Goal: Task Accomplishment & Management: Complete application form

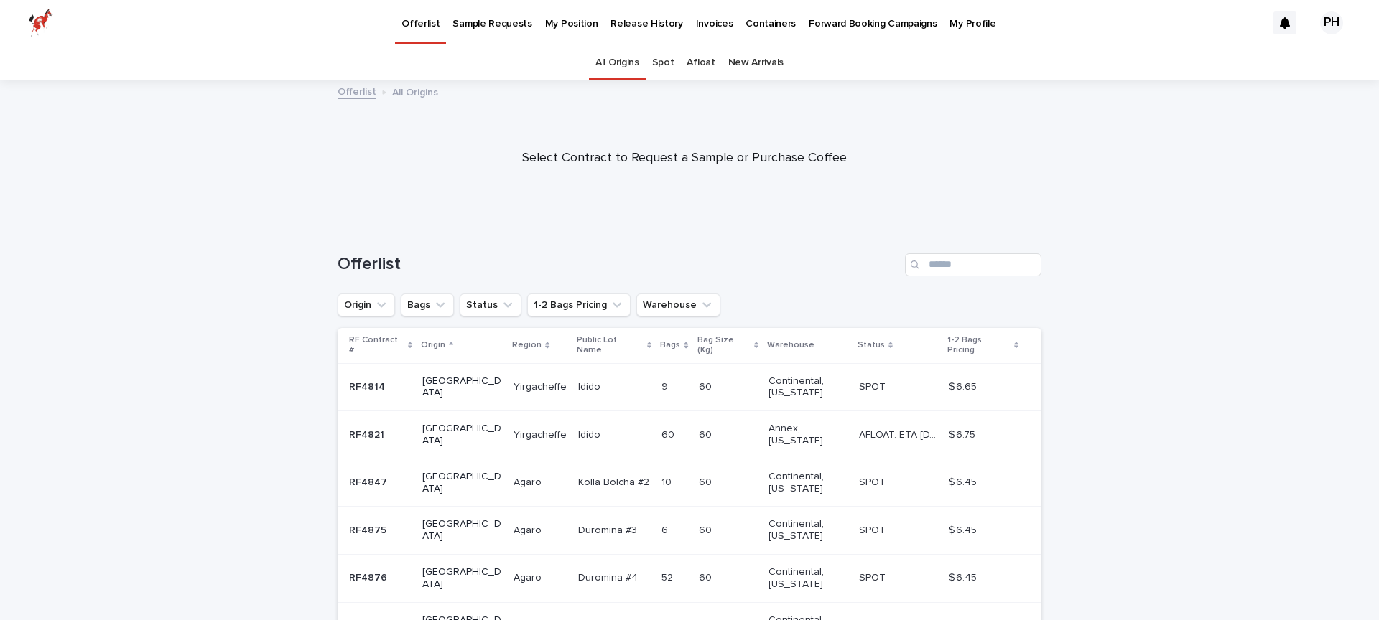
click at [756, 62] on link "New Arrivals" at bounding box center [755, 63] width 55 height 34
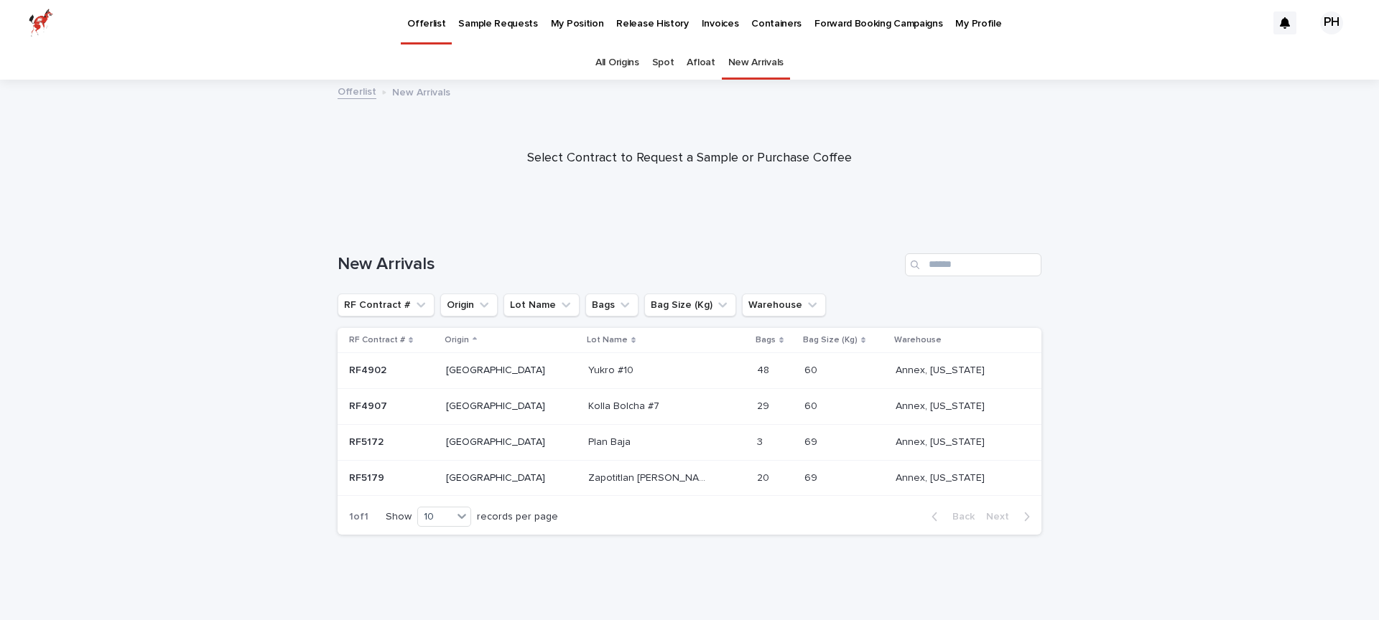
click at [619, 61] on link "All Origins" at bounding box center [617, 63] width 44 height 34
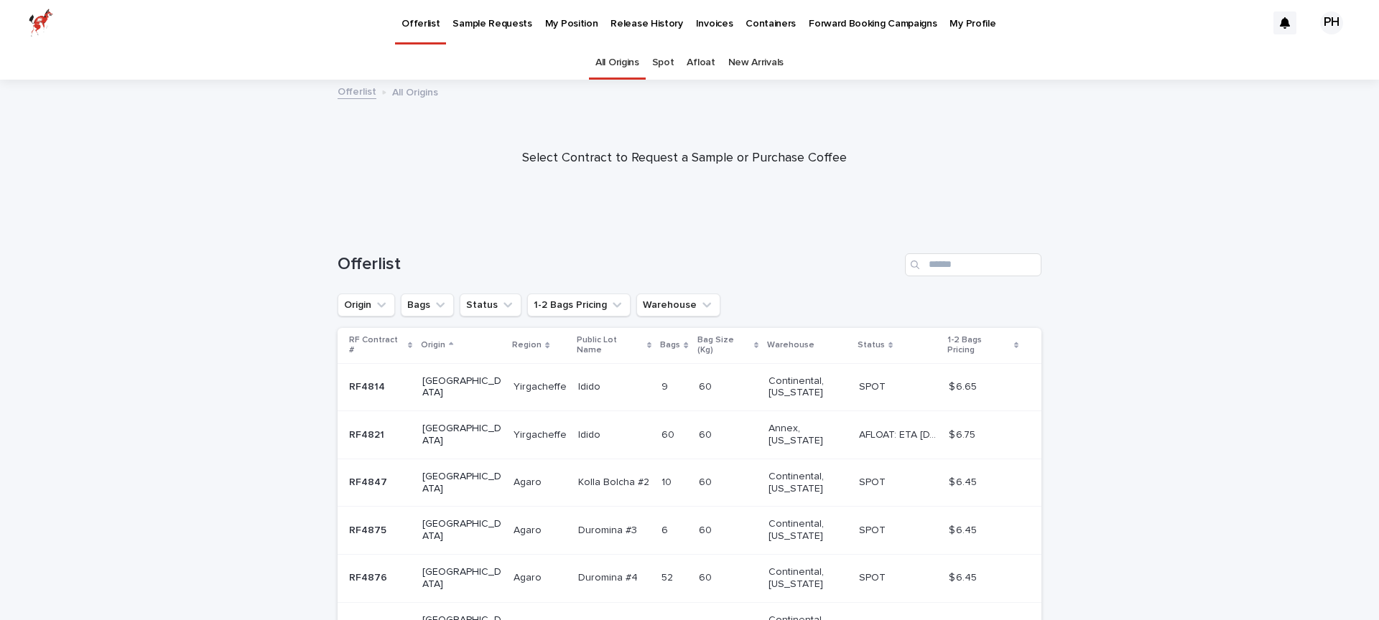
click at [772, 340] on p "Warehouse" at bounding box center [790, 345] width 47 height 16
click at [677, 307] on button "Warehouse" at bounding box center [678, 305] width 84 height 23
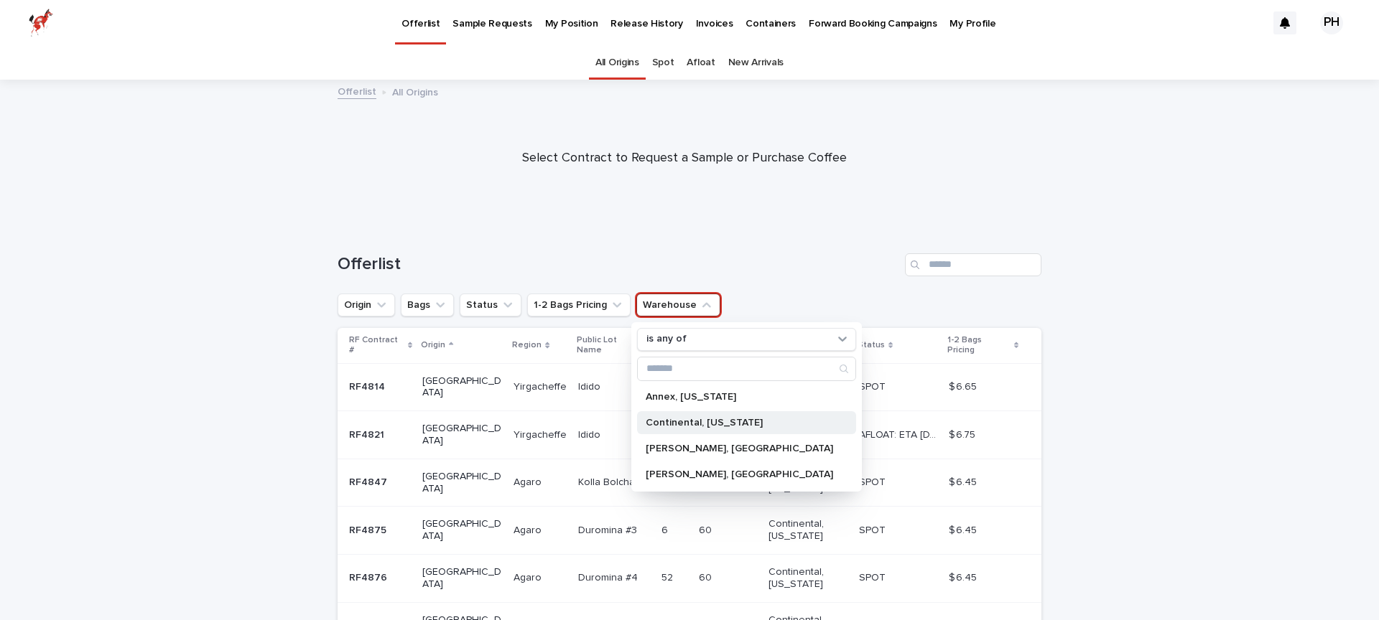
click at [712, 433] on div "Continental, [US_STATE]" at bounding box center [746, 422] width 219 height 23
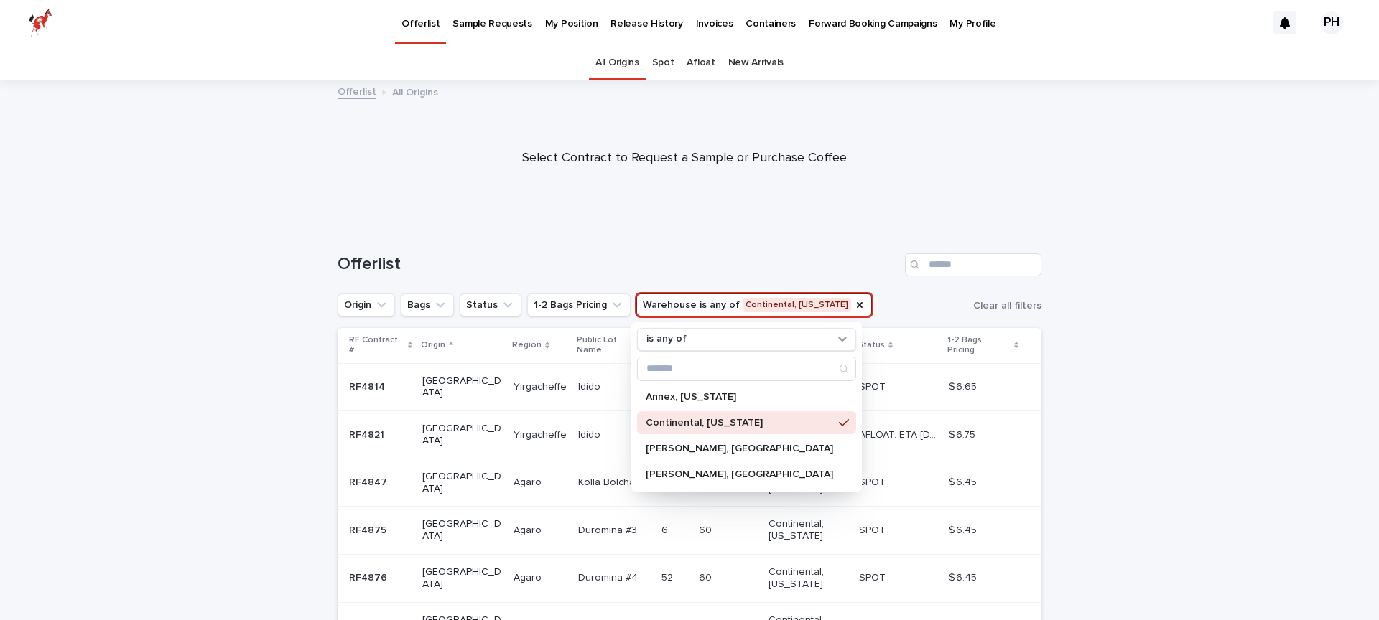
click at [864, 220] on div at bounding box center [684, 152] width 1368 height 144
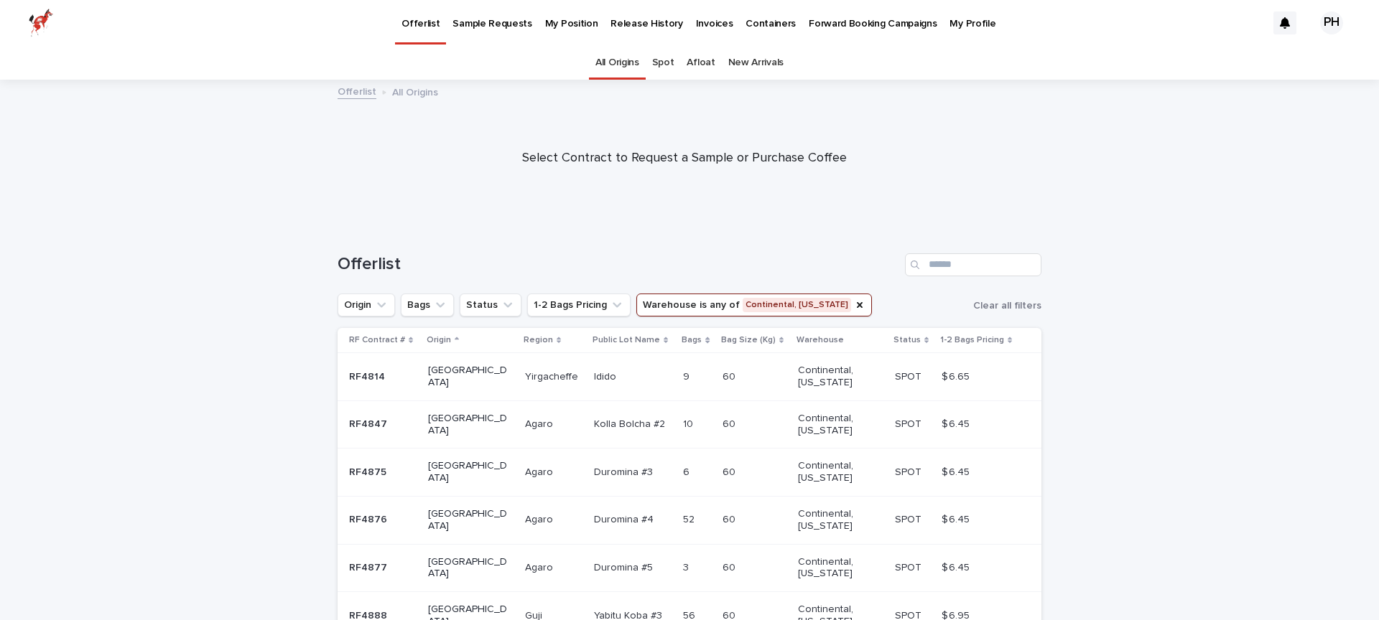
click at [599, 381] on p at bounding box center [633, 377] width 78 height 12
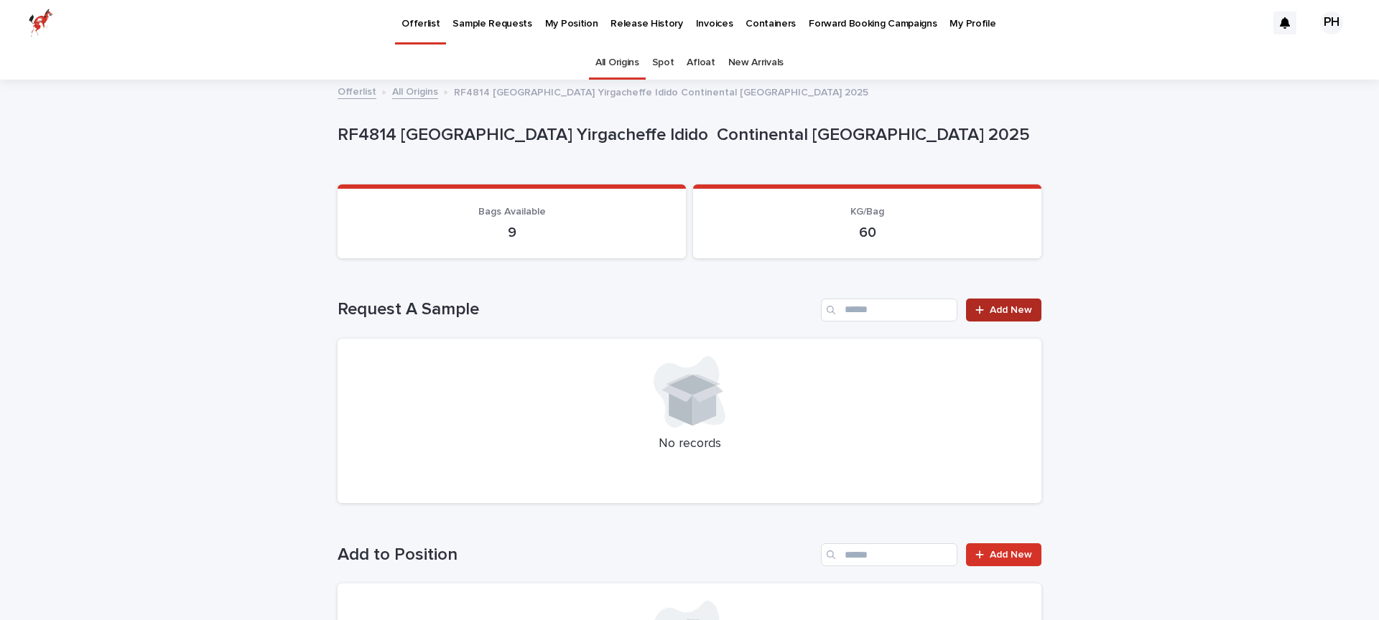
click at [1025, 309] on span "Add New" at bounding box center [1010, 310] width 42 height 10
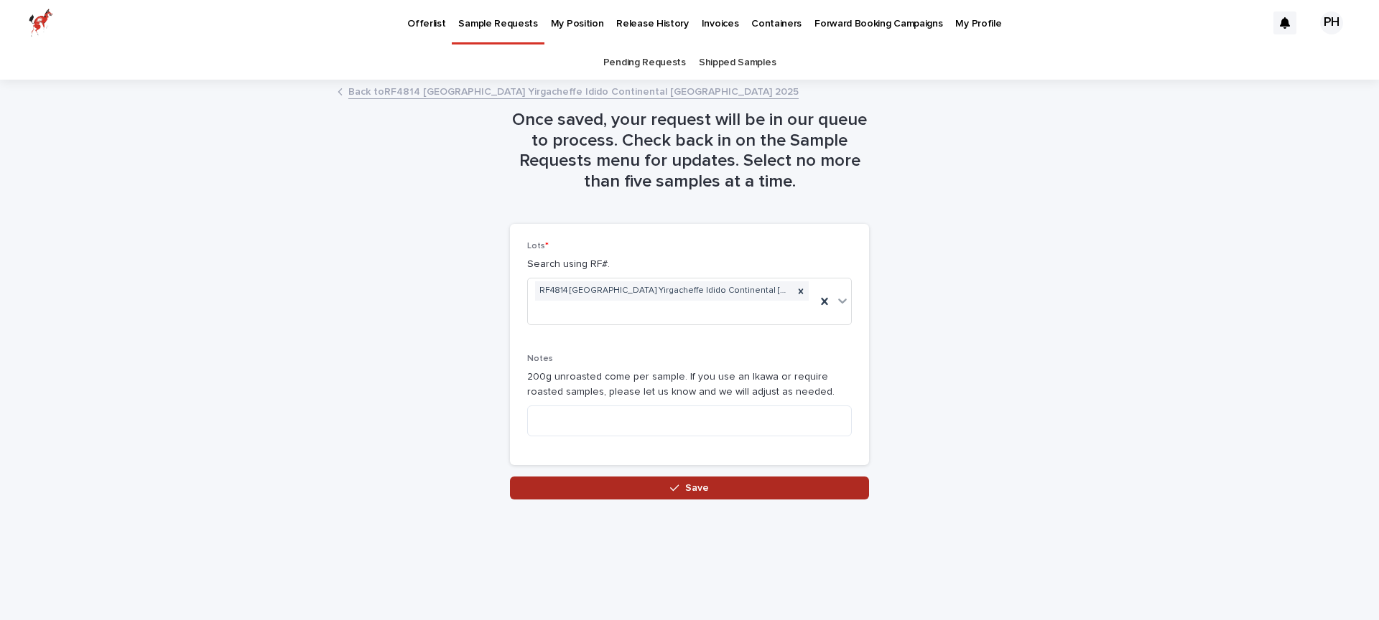
click at [777, 477] on button "Save" at bounding box center [689, 488] width 359 height 23
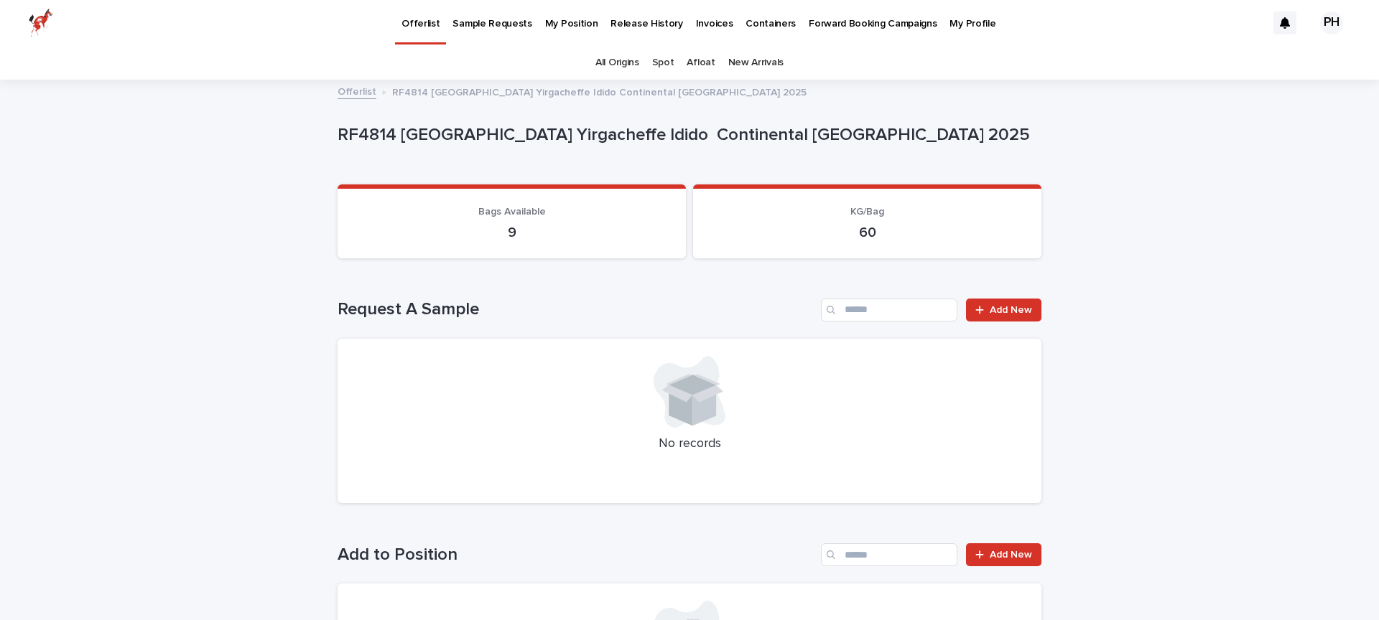
click at [403, 20] on p "Offerlist" at bounding box center [420, 15] width 38 height 30
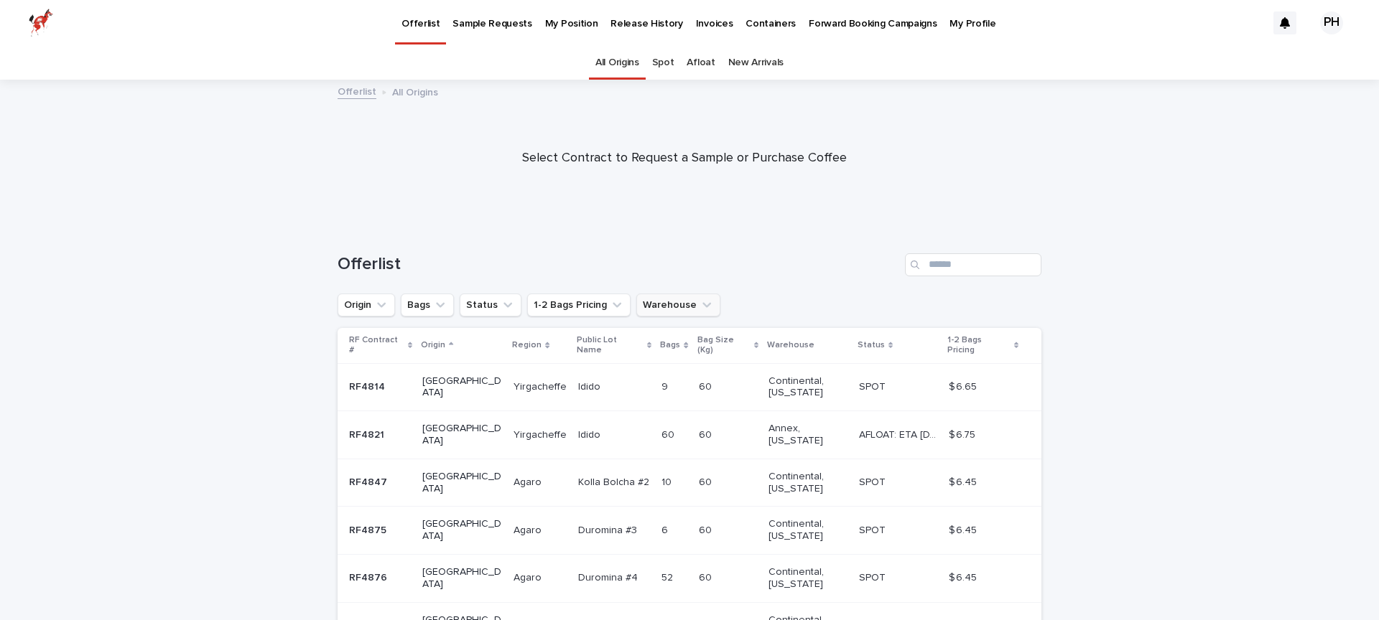
click at [676, 298] on button "Warehouse" at bounding box center [678, 305] width 84 height 23
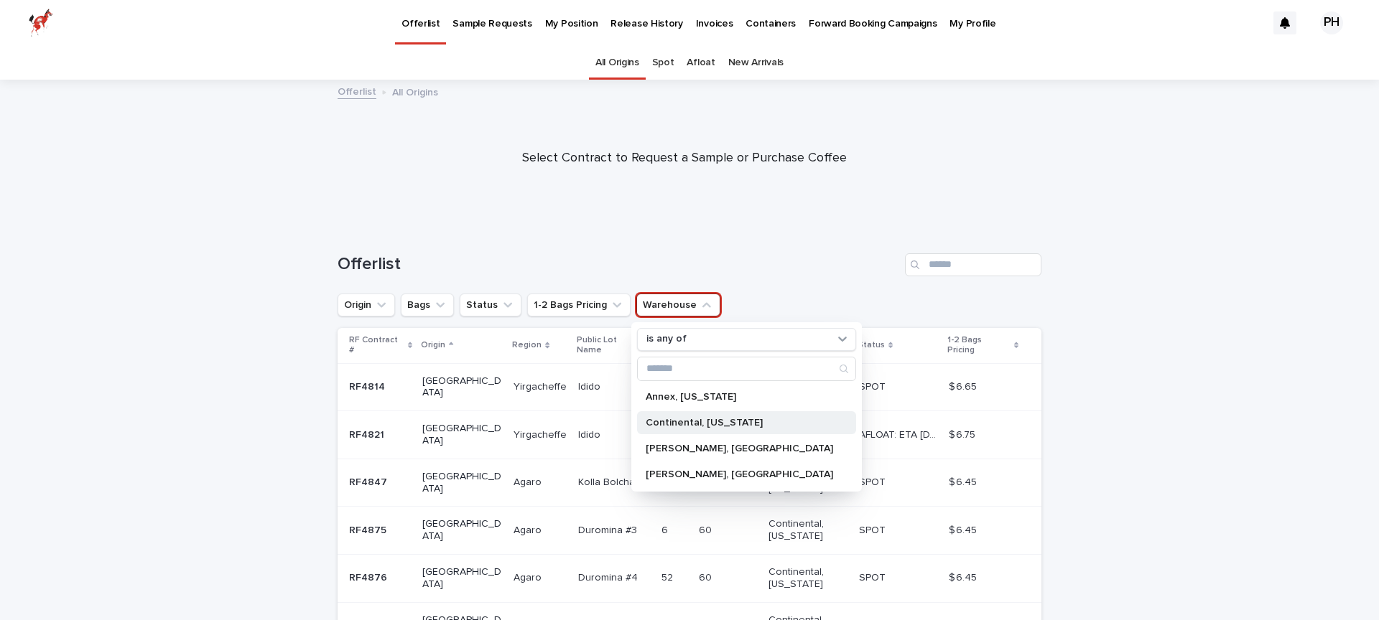
click at [699, 418] on p "Continental, [US_STATE]" at bounding box center [738, 423] width 187 height 10
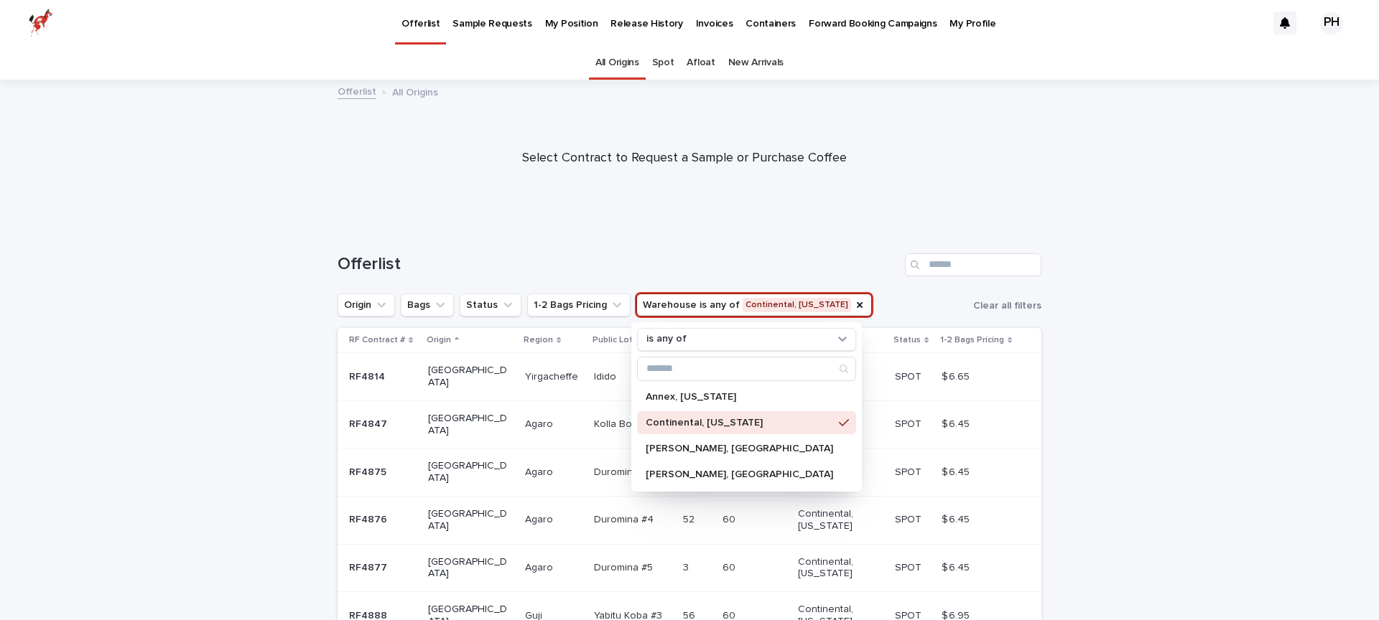
click at [1311, 327] on div "Loading... Saving… Loading... Saving… Offerlist Origin Bags Status 1-2 Bags Pri…" at bounding box center [689, 565] width 1379 height 681
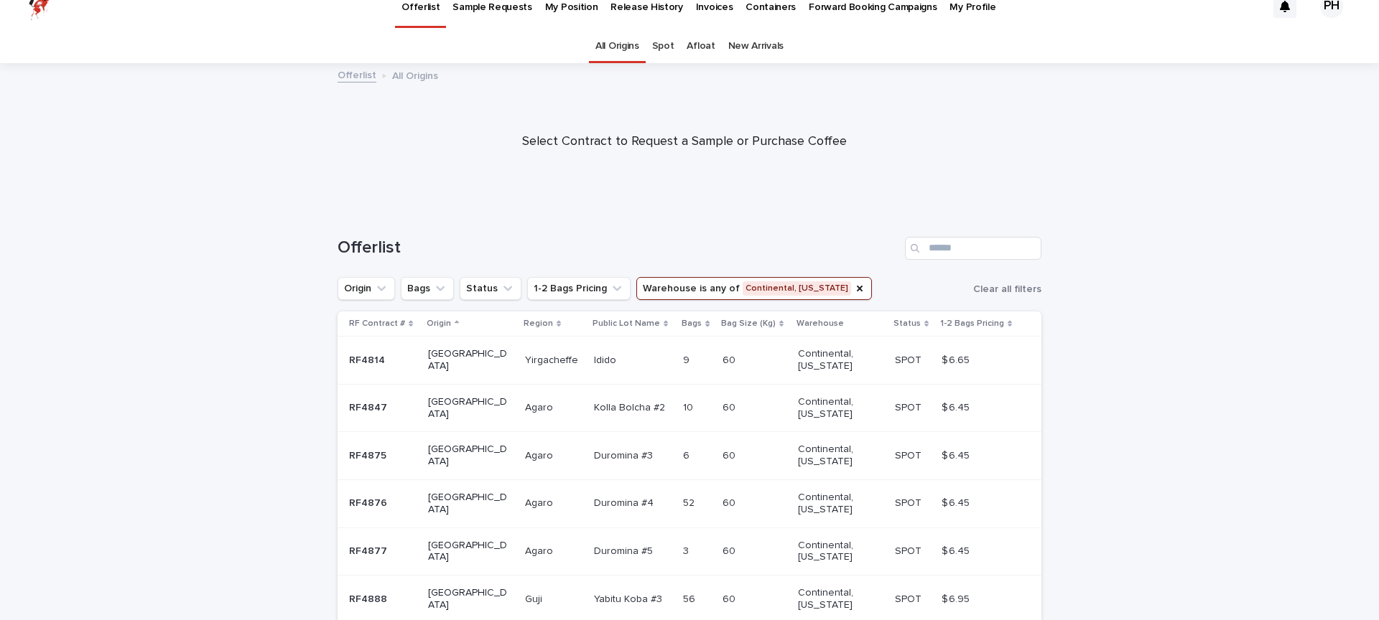
scroll to position [19, 0]
click at [736, 457] on div "60 60" at bounding box center [754, 454] width 64 height 24
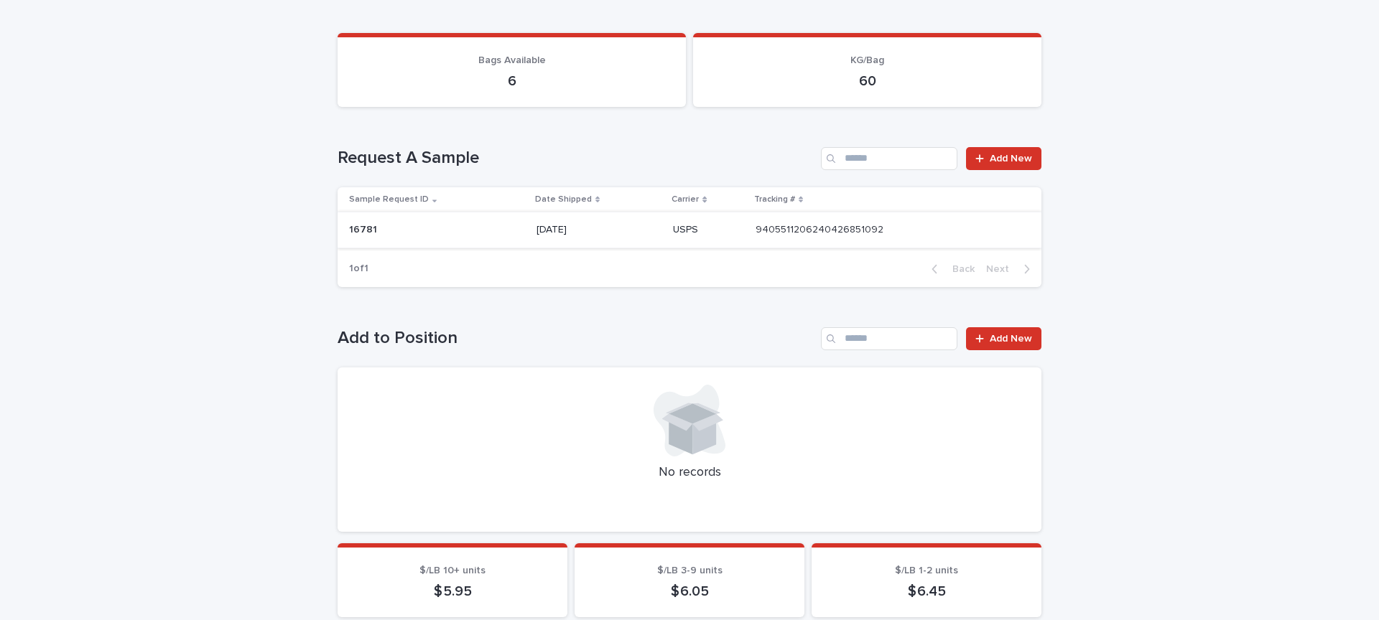
scroll to position [172, 0]
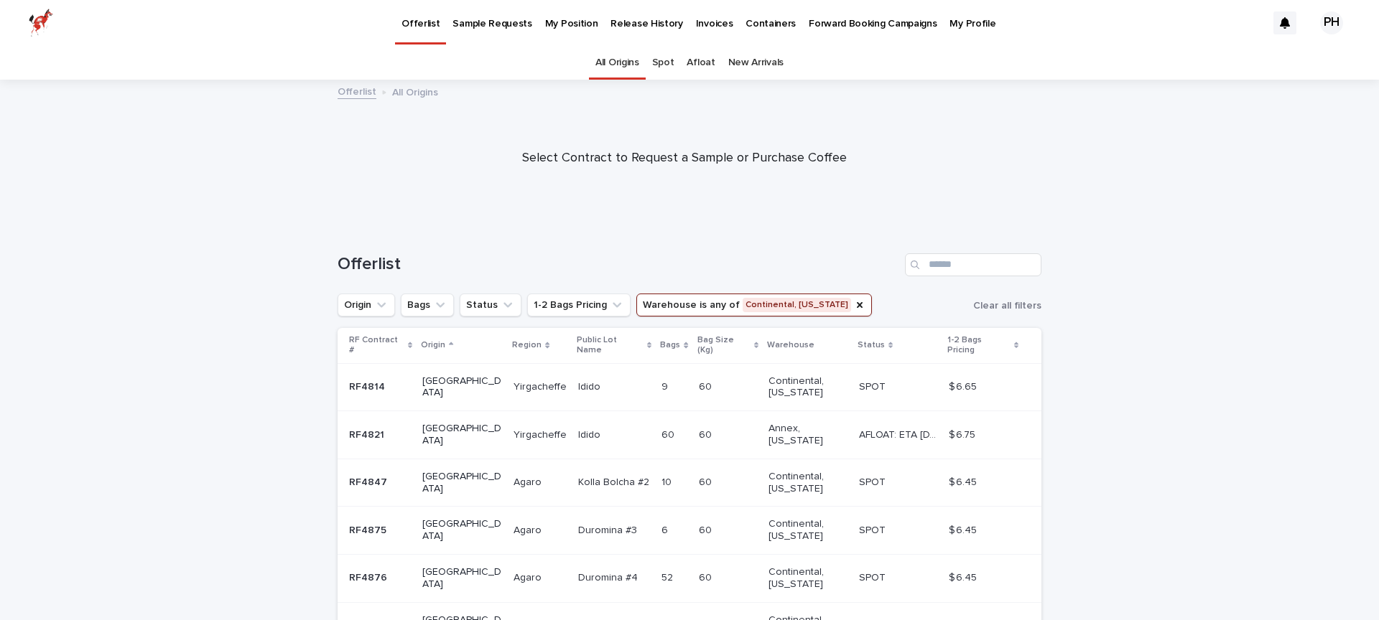
scroll to position [46, 0]
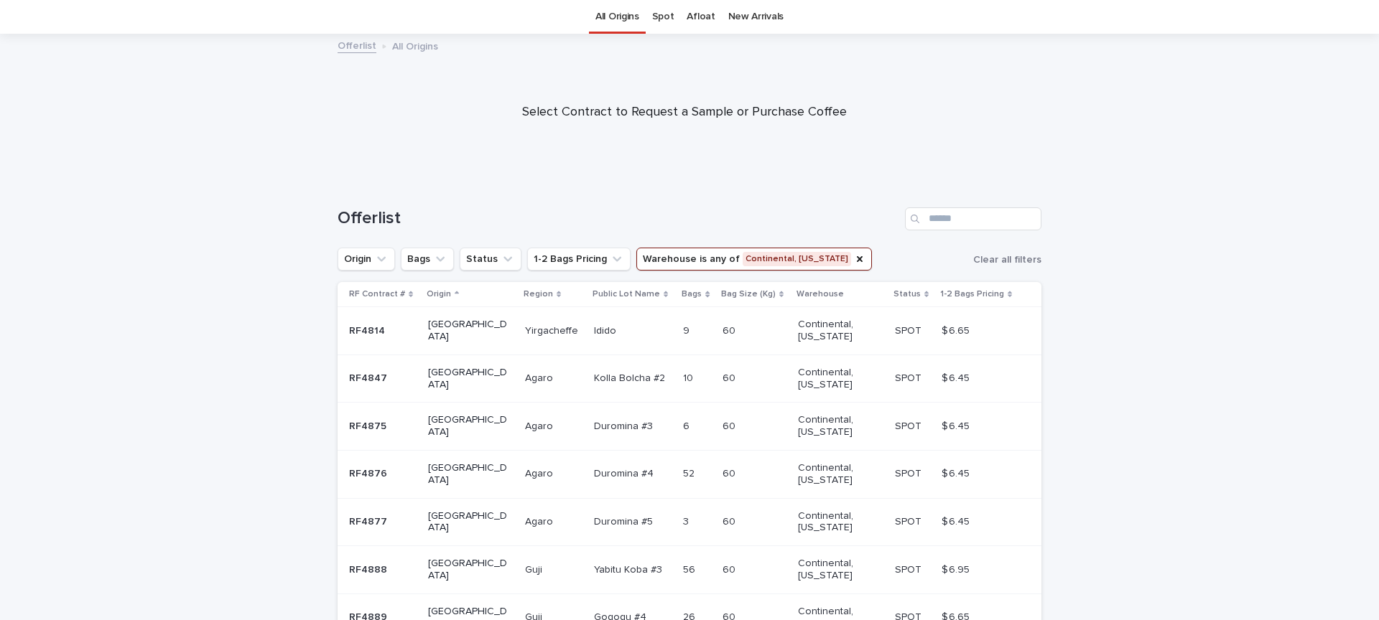
click at [717, 489] on td "60 60" at bounding box center [754, 474] width 75 height 48
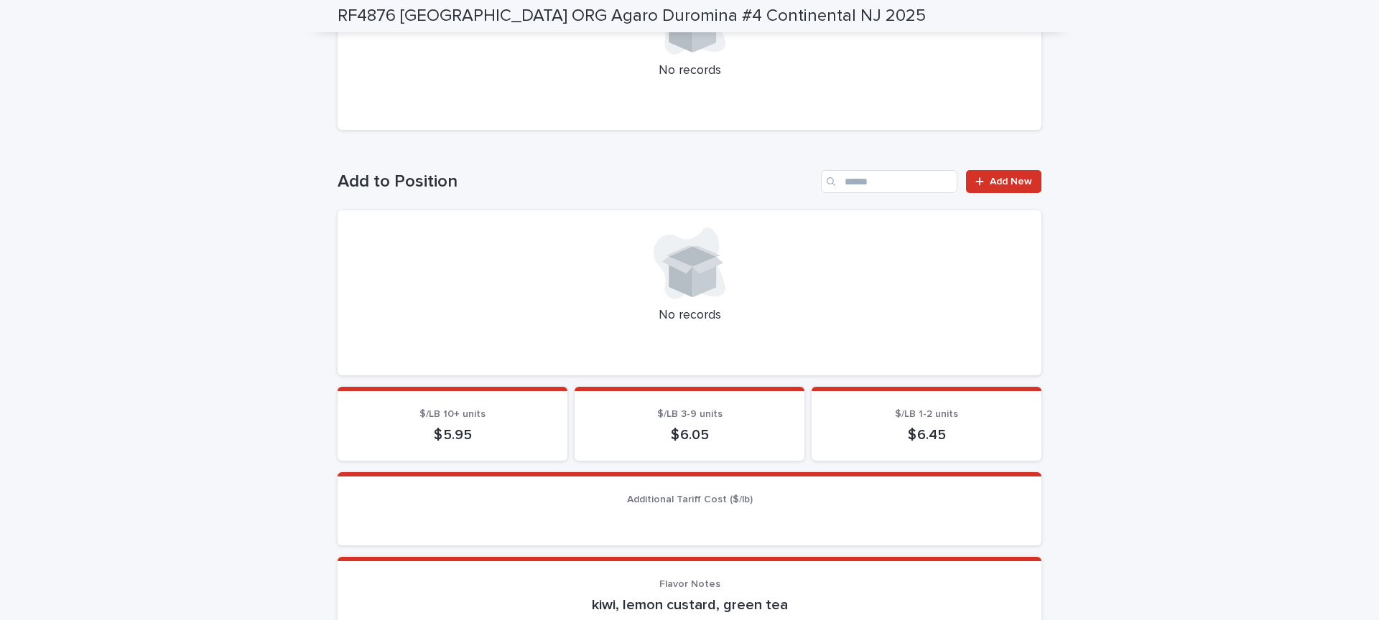
scroll to position [190, 0]
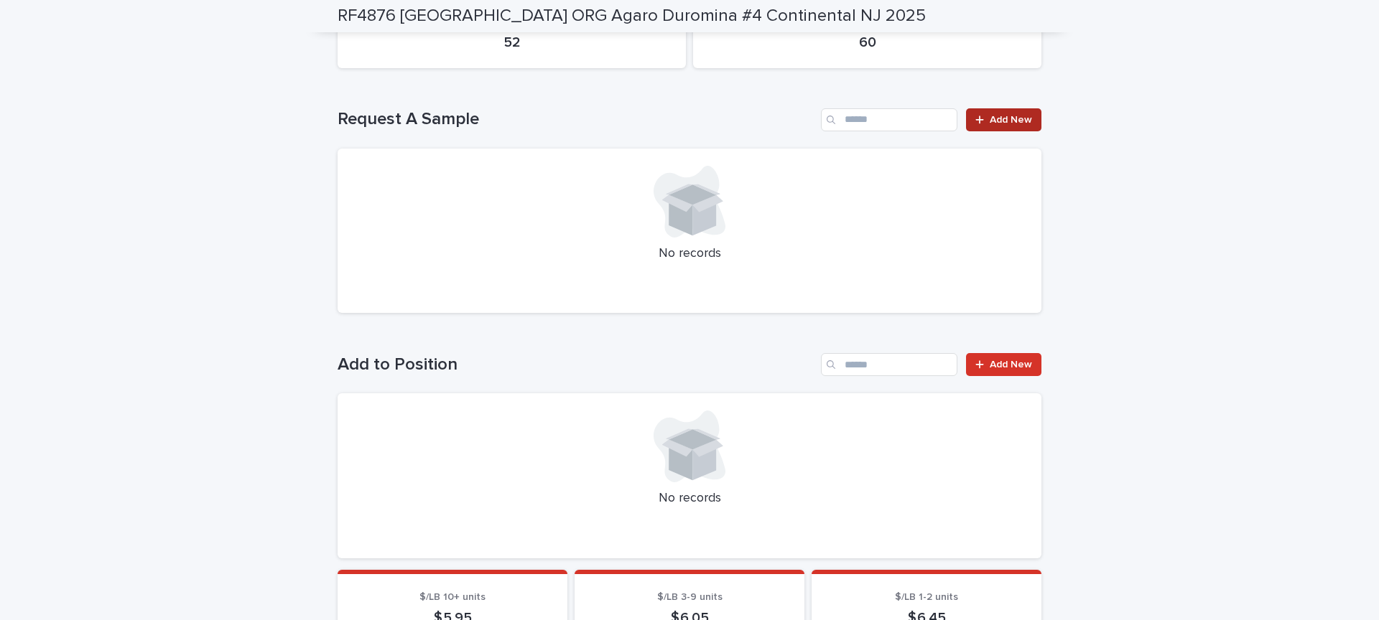
click at [986, 113] on link "Add New" at bounding box center [1003, 119] width 75 height 23
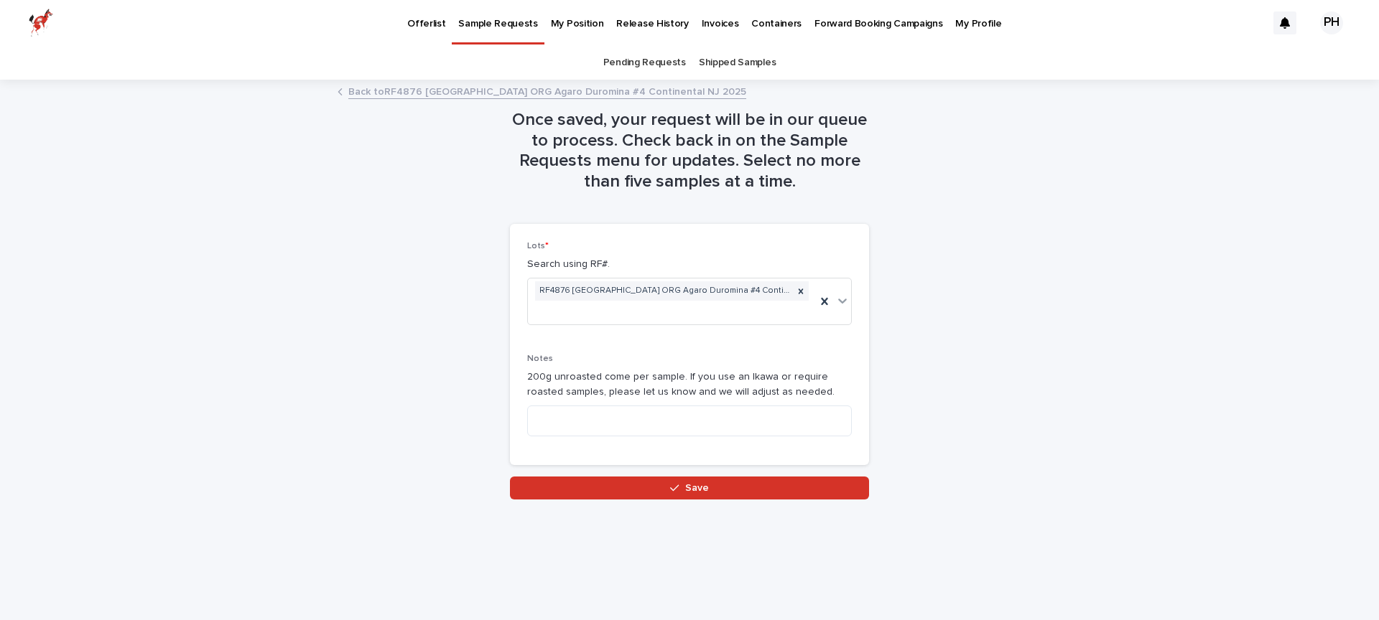
click at [789, 494] on div "Loading... Saving… Loading... Saving… Once saved, your request will be in our q…" at bounding box center [689, 332] width 718 height 503
click at [777, 477] on button "Save" at bounding box center [689, 488] width 359 height 23
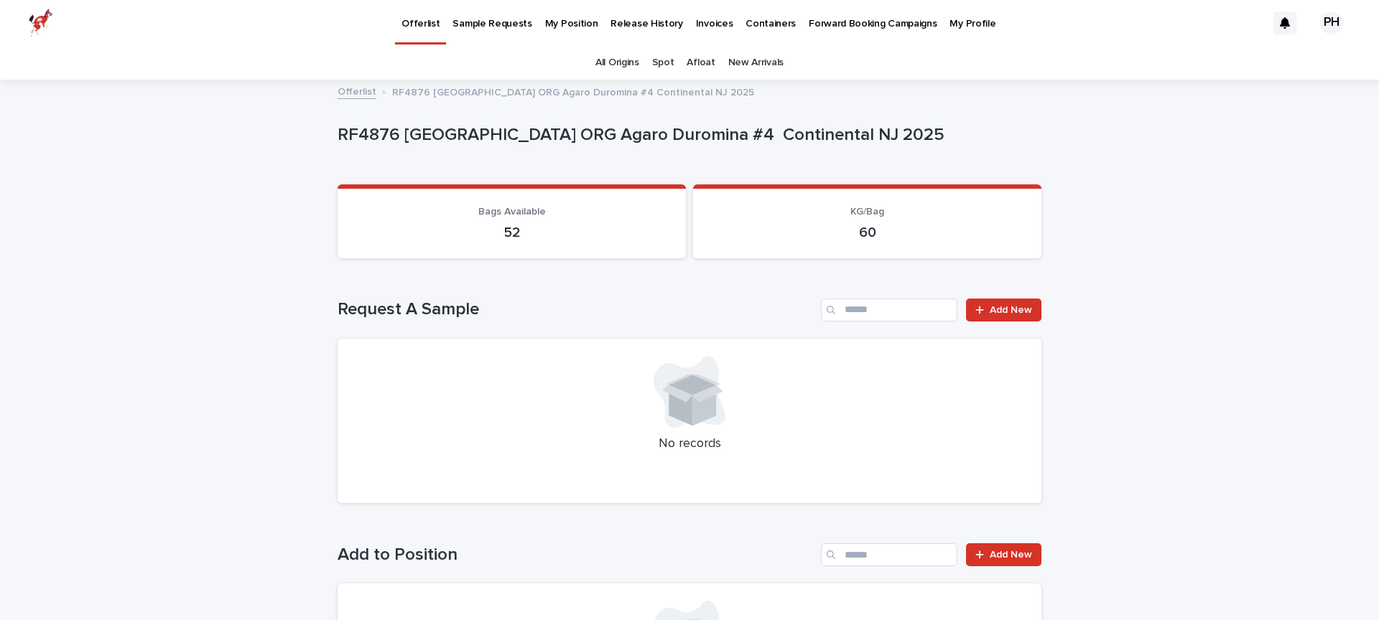
click at [406, 19] on p "Offerlist" at bounding box center [420, 15] width 38 height 30
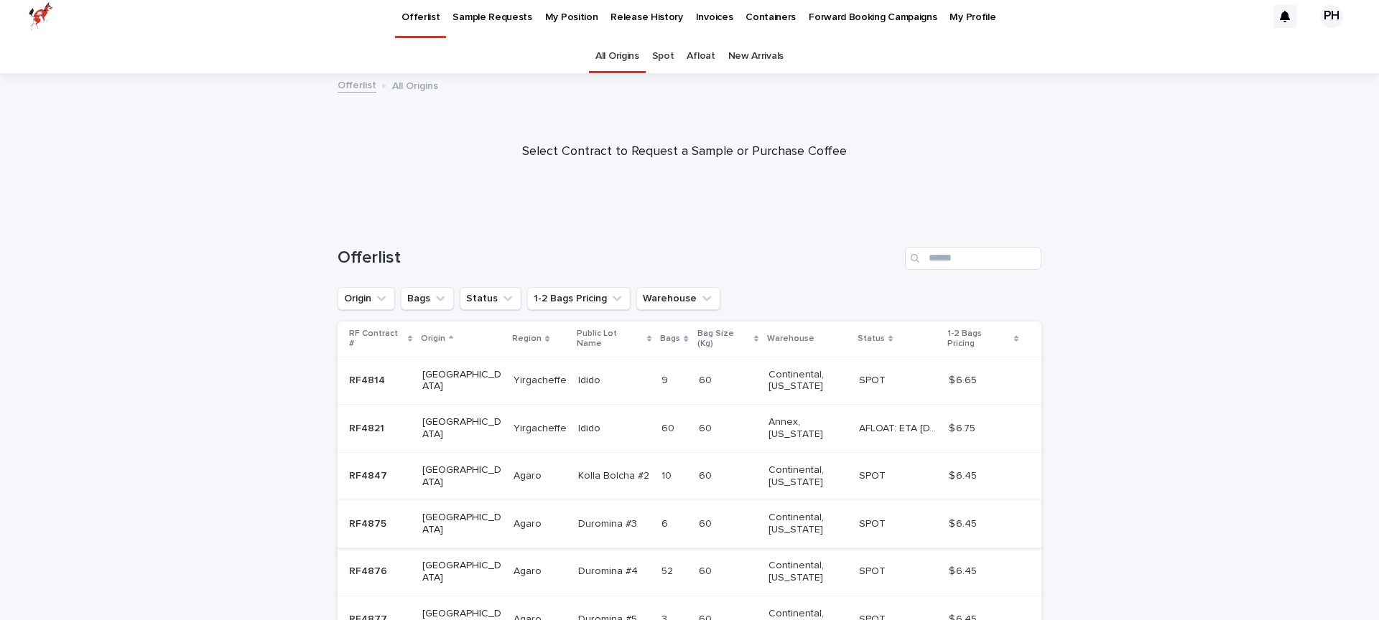
scroll to position [9, 0]
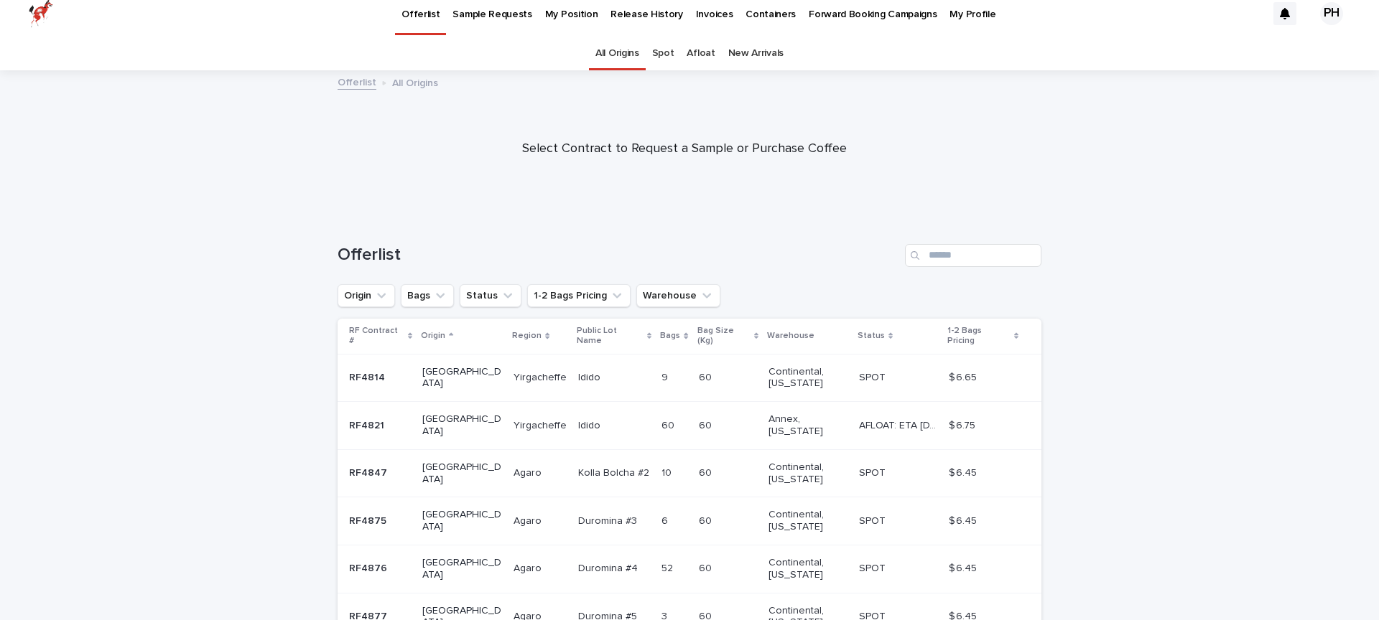
click at [666, 283] on div "Offerlist" at bounding box center [689, 249] width 704 height 69
click at [664, 289] on button "Warehouse" at bounding box center [678, 295] width 84 height 23
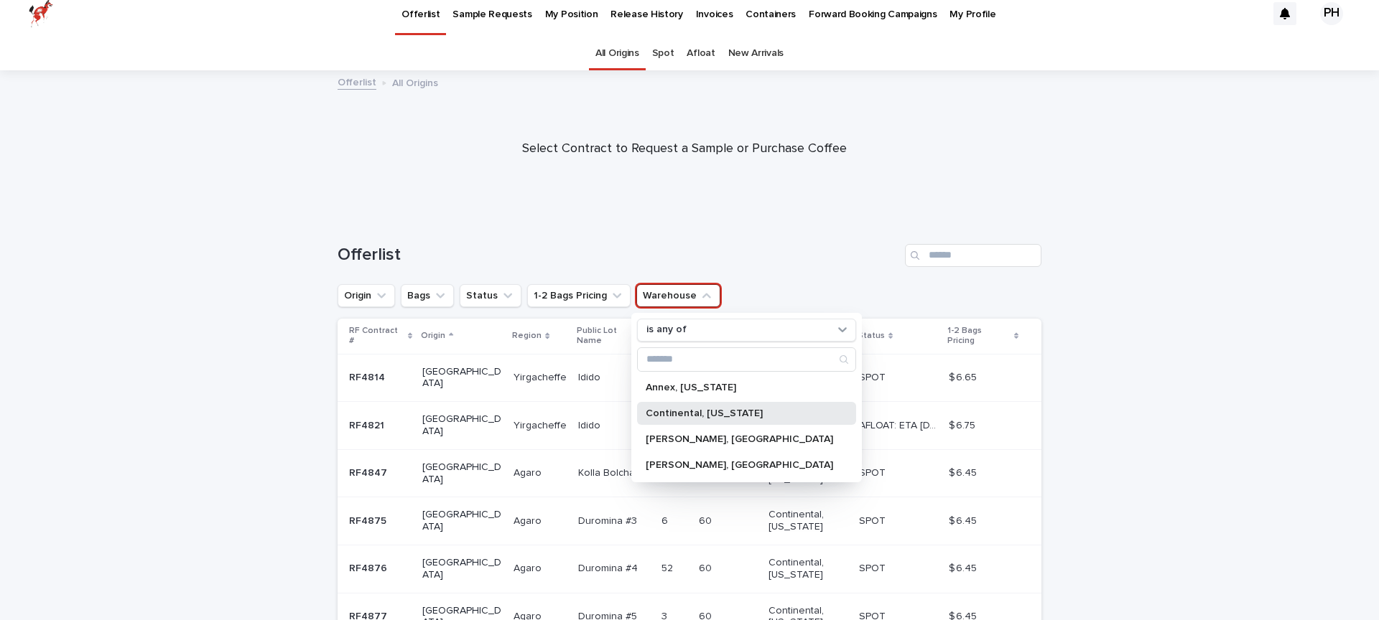
click at [674, 418] on p "Continental, [US_STATE]" at bounding box center [738, 414] width 187 height 10
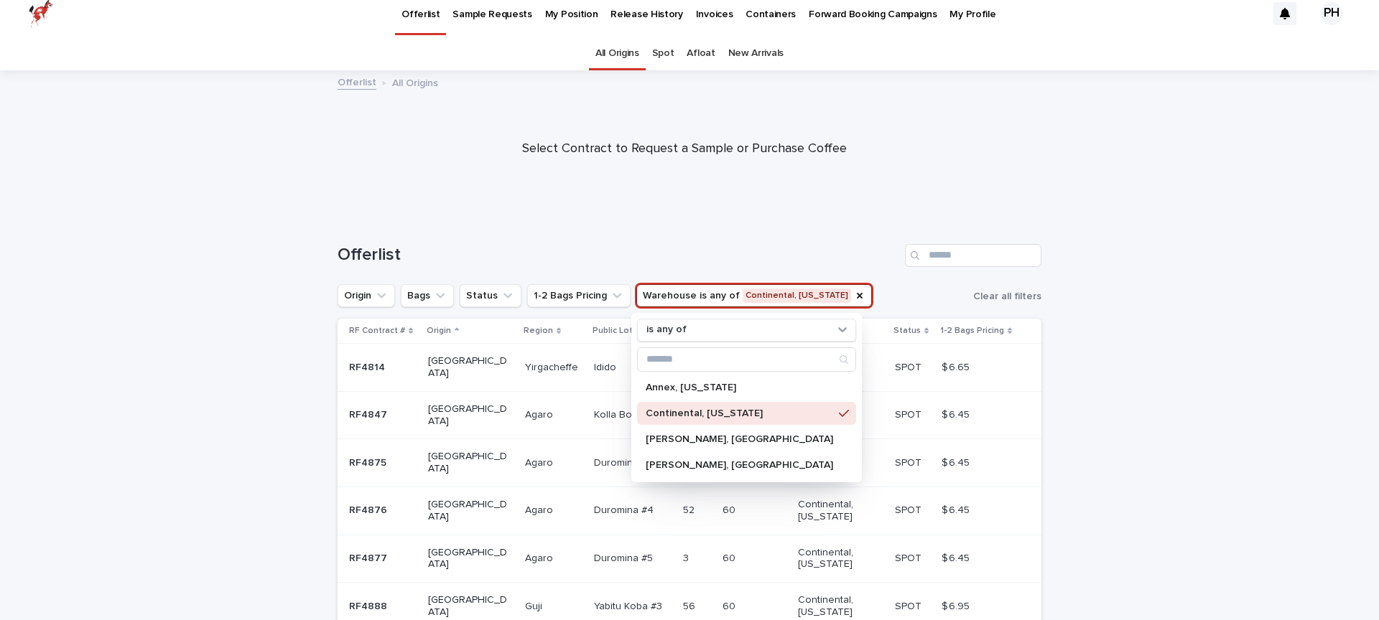
click at [1299, 412] on div "Loading... Saving… Loading... Saving… Offerlist Origin Bags Status 1-2 Bags Pri…" at bounding box center [689, 555] width 1379 height 681
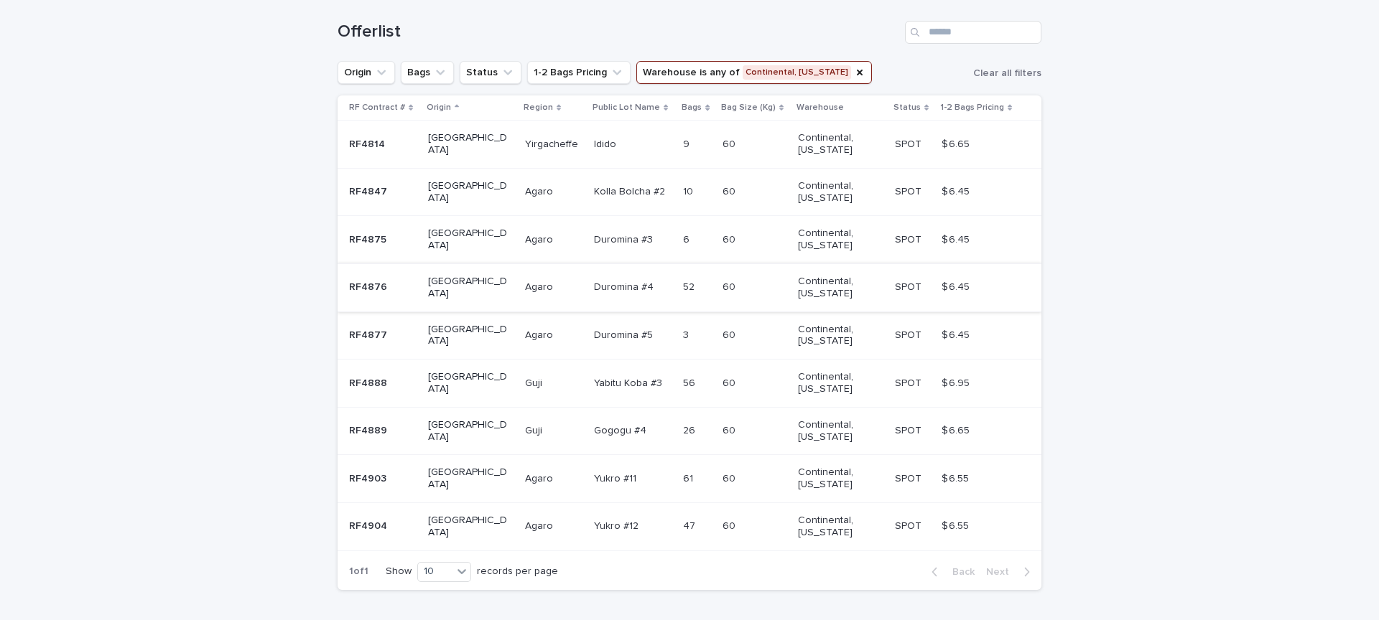
scroll to position [233, 0]
click at [722, 423] on div "60 60" at bounding box center [754, 431] width 64 height 24
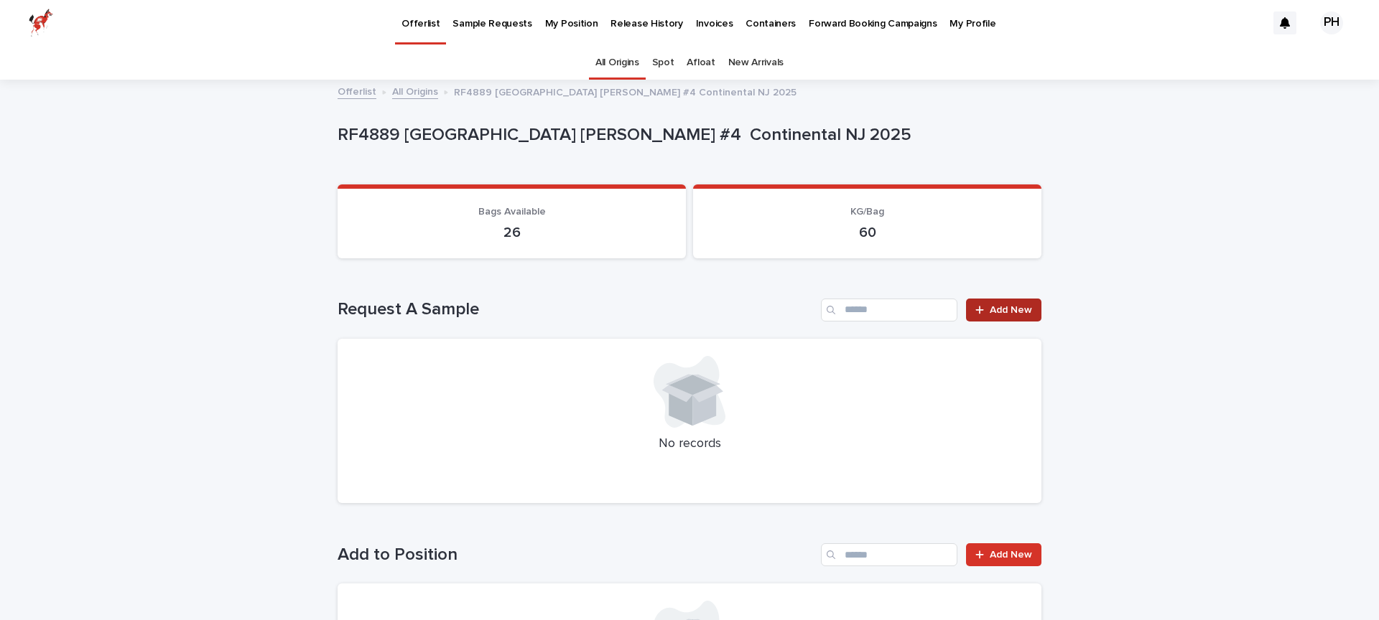
click at [998, 313] on span "Add New" at bounding box center [1010, 310] width 42 height 10
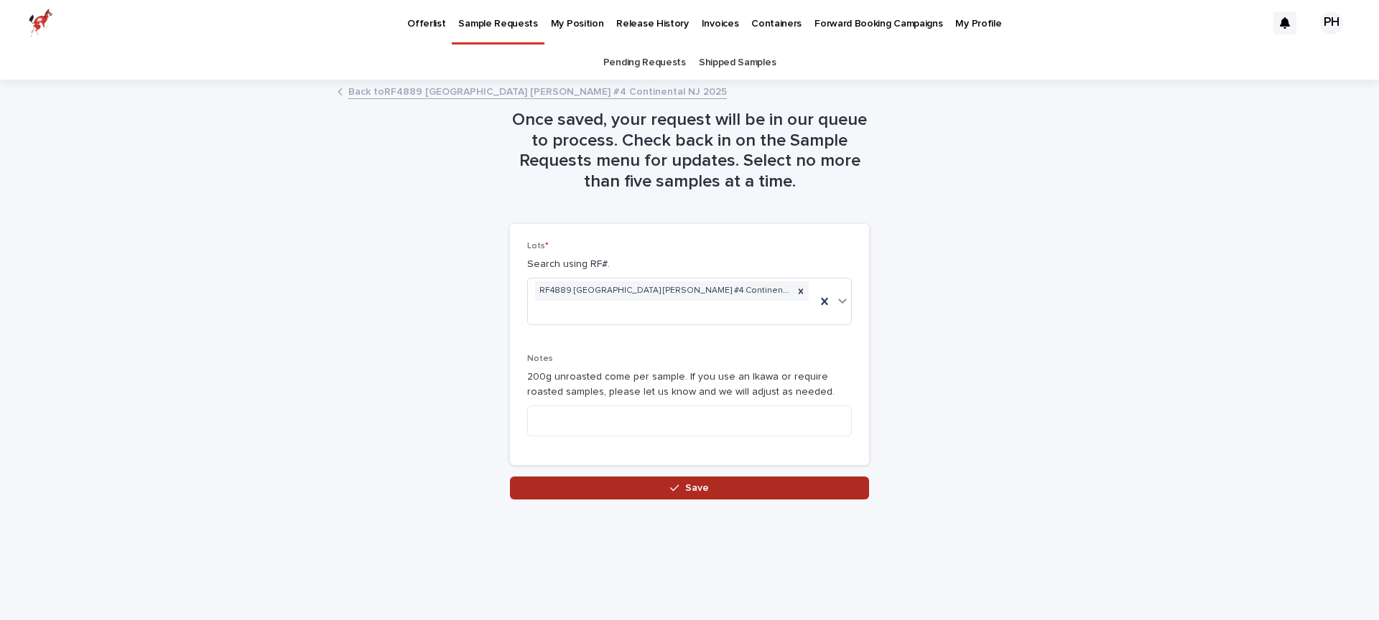
click at [780, 477] on button "Save" at bounding box center [689, 488] width 359 height 23
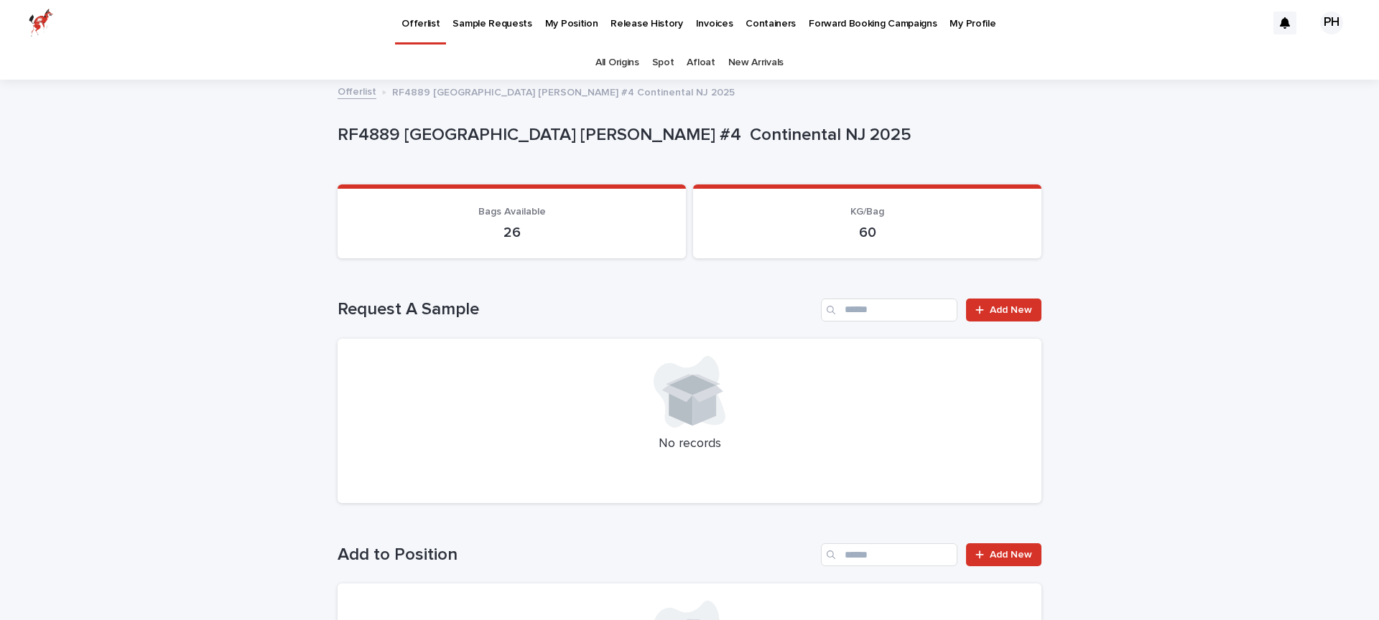
click at [420, 22] on p "Offerlist" at bounding box center [420, 15] width 38 height 30
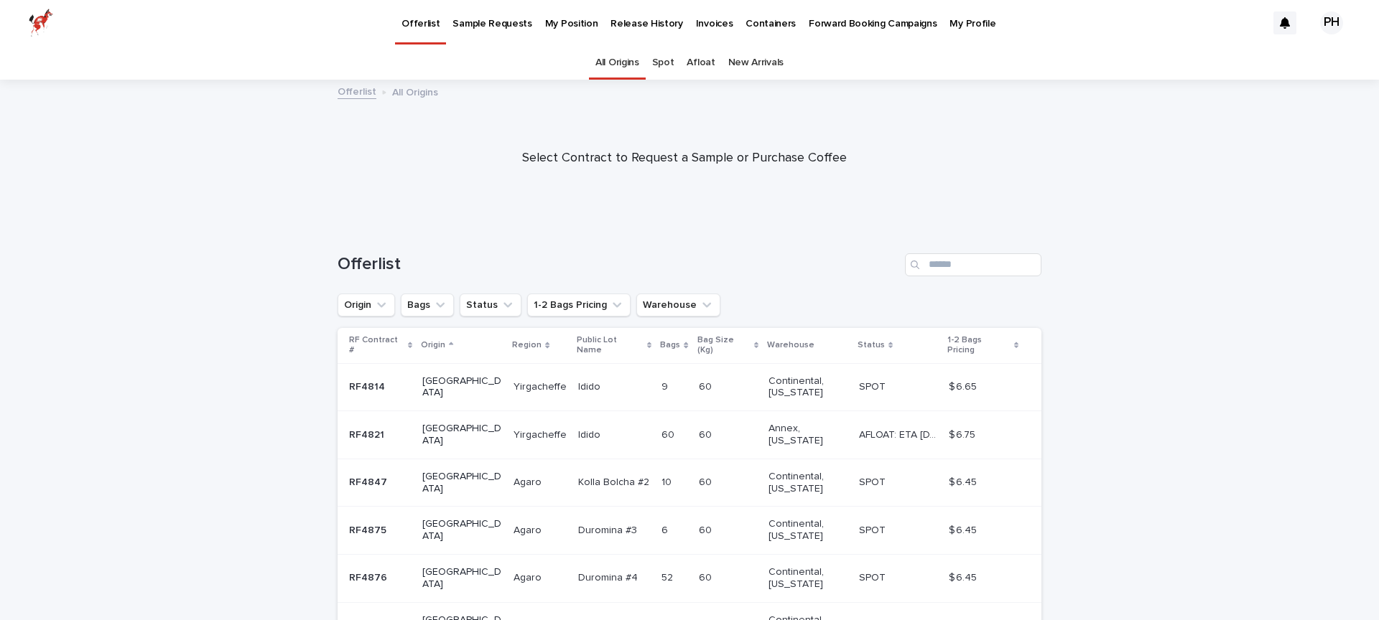
drag, startPoint x: 688, startPoint y: 298, endPoint x: 693, endPoint y: 292, distance: 7.6
click at [691, 296] on button "Warehouse" at bounding box center [678, 305] width 84 height 23
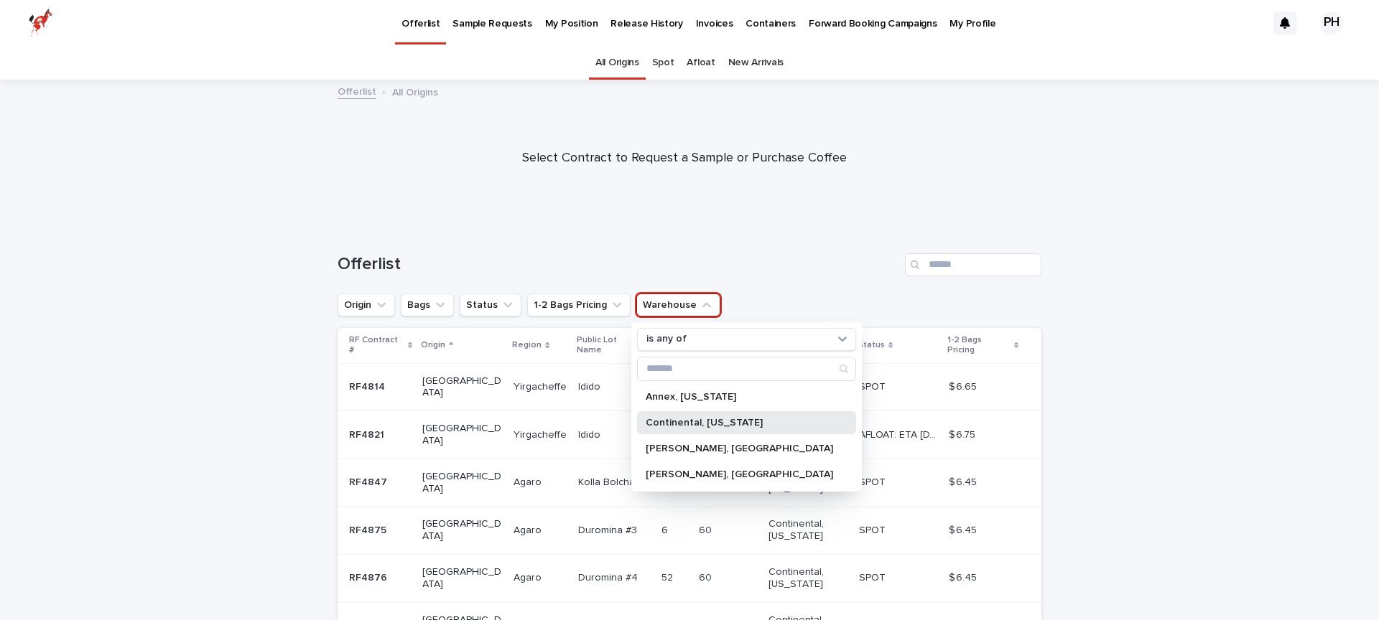
click at [707, 419] on p "Continental, [US_STATE]" at bounding box center [738, 423] width 187 height 10
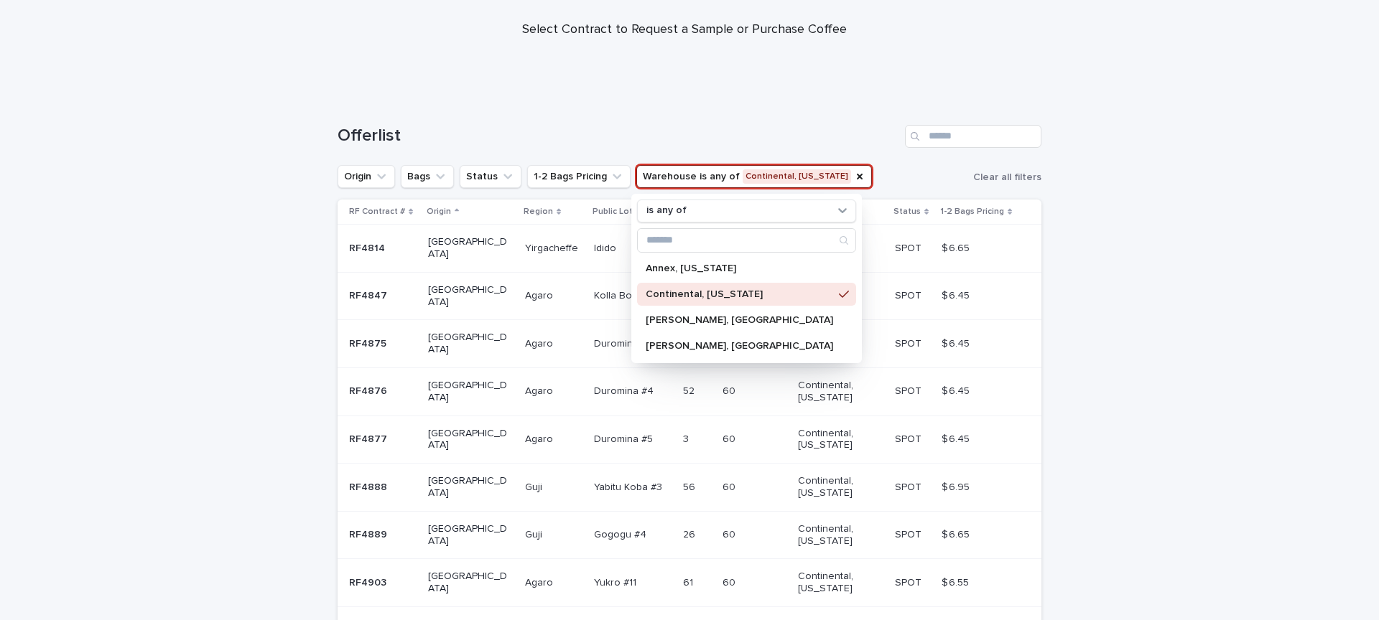
click at [1255, 364] on div "Loading... Saving… Loading... Saving… Offerlist Origin Bags Status 1-2 Bags Pri…" at bounding box center [689, 436] width 1379 height 681
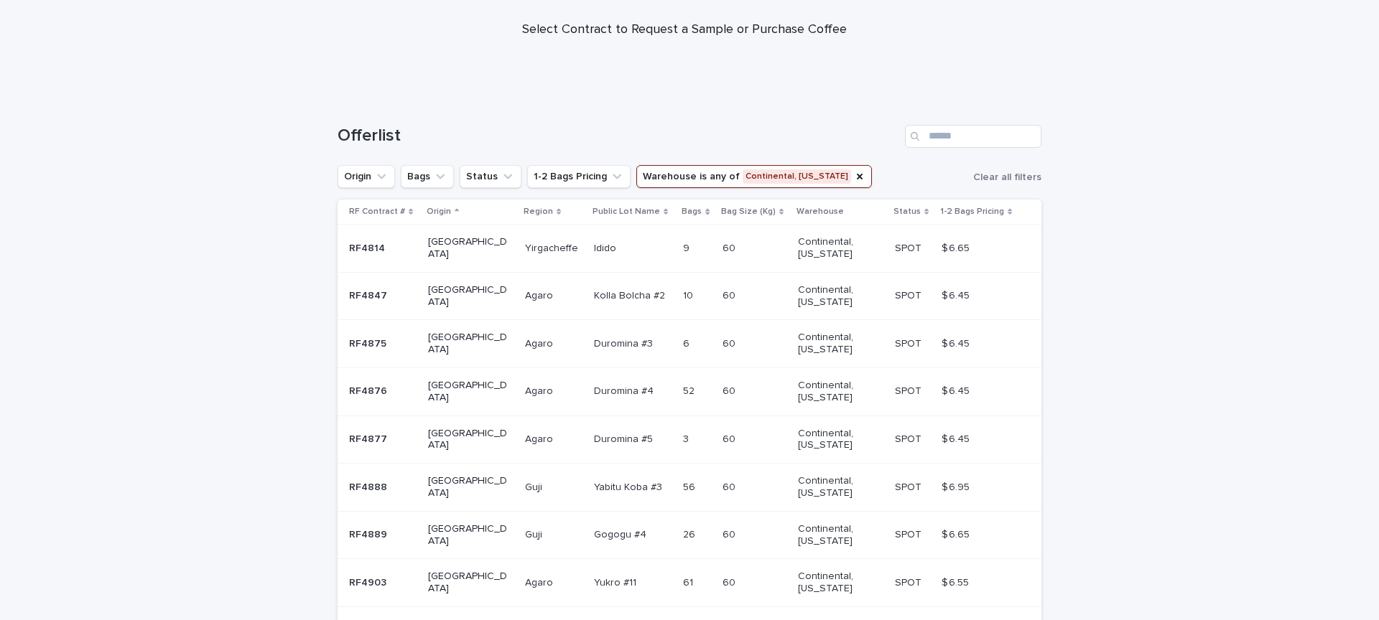
scroll to position [286, 0]
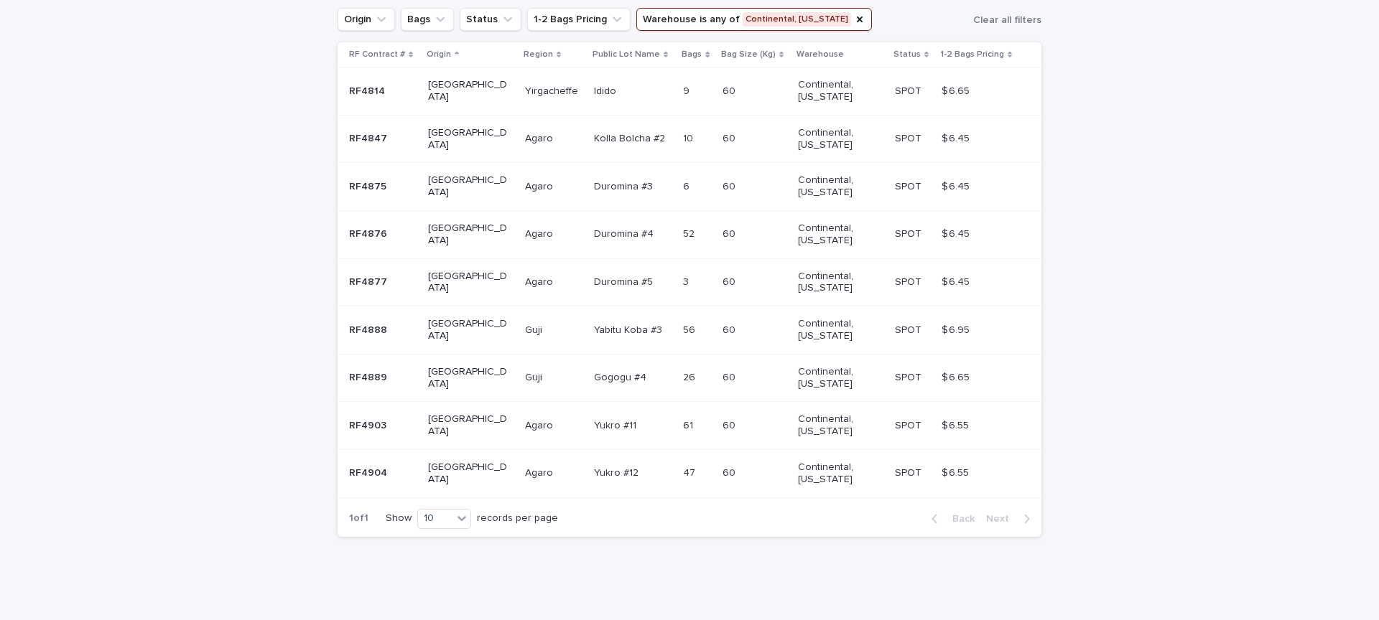
click at [729, 476] on p at bounding box center [742, 473] width 40 height 12
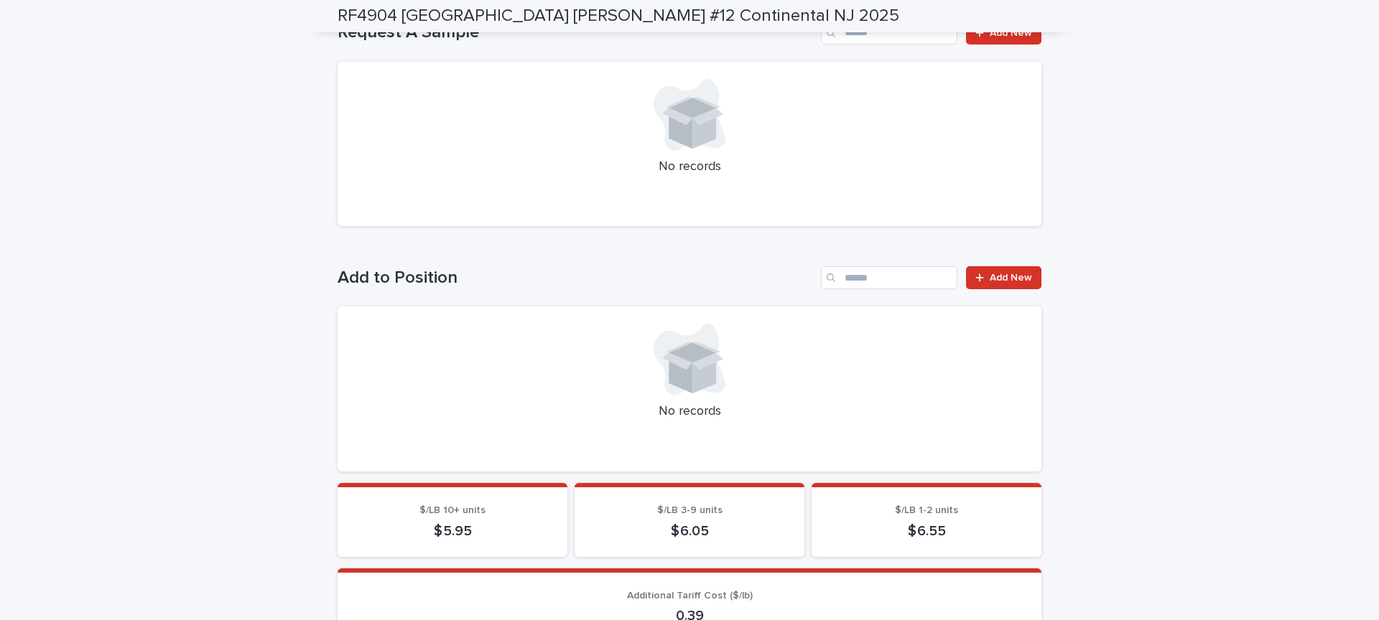
scroll to position [207, 0]
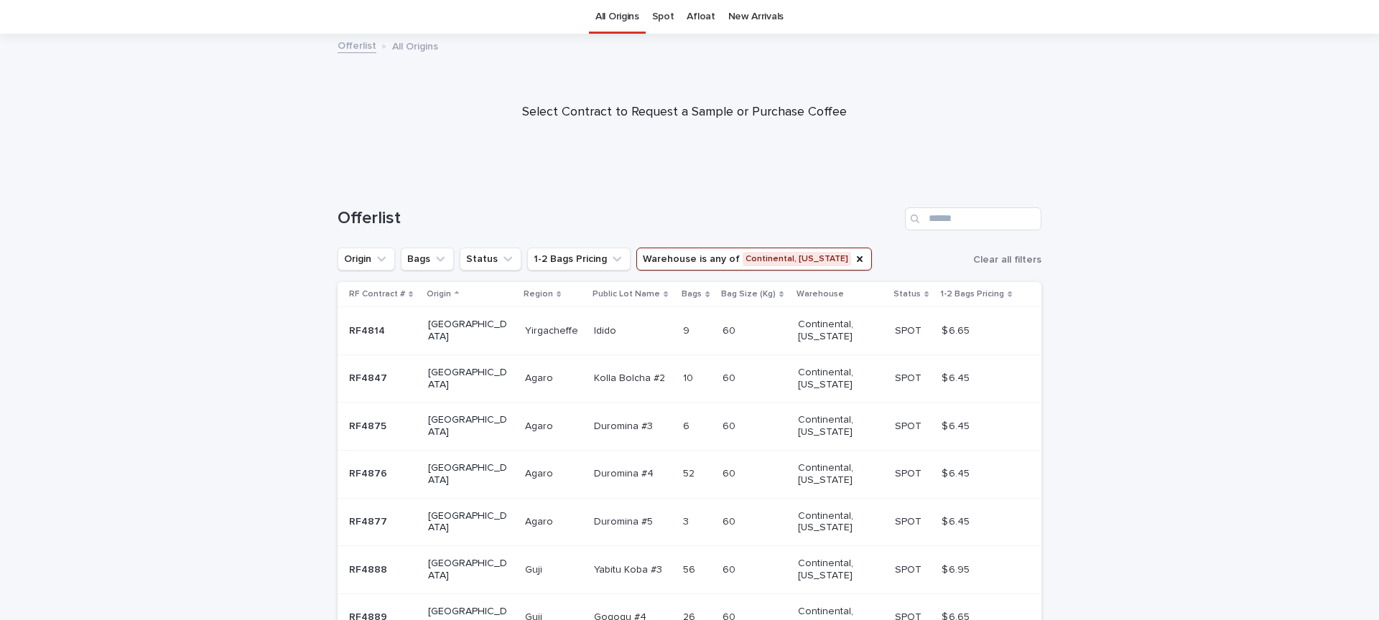
scroll to position [286, 0]
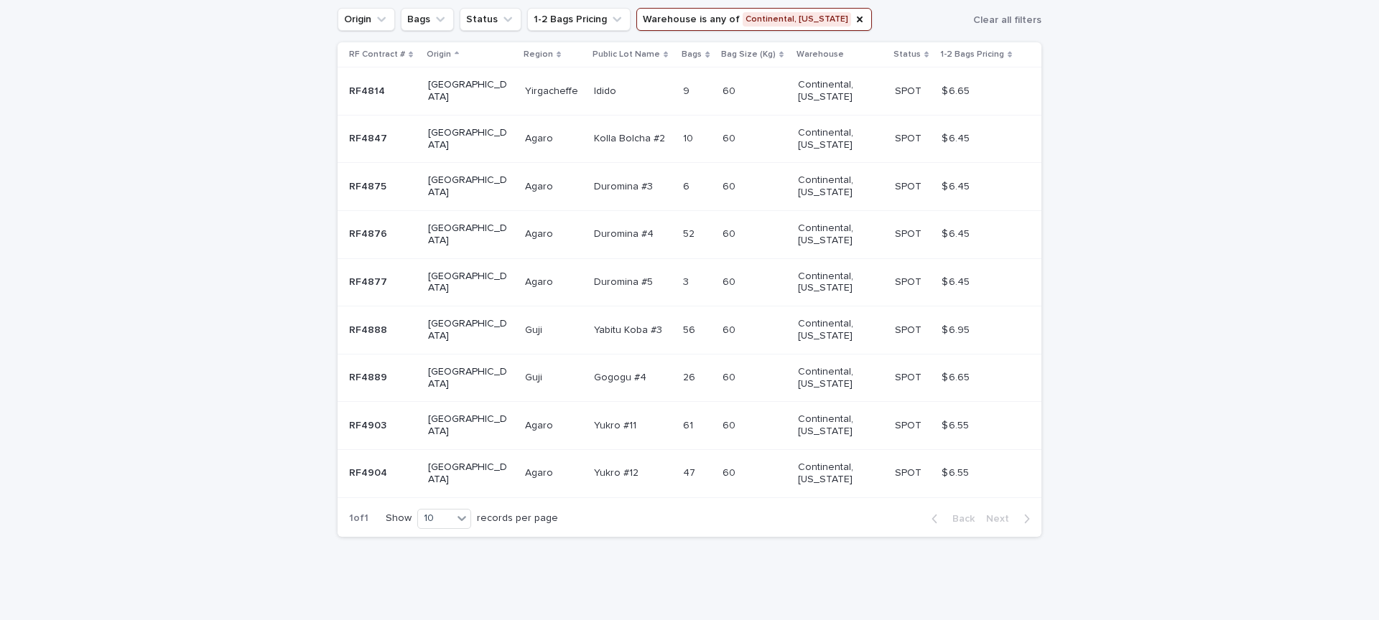
click at [609, 431] on p at bounding box center [633, 426] width 78 height 12
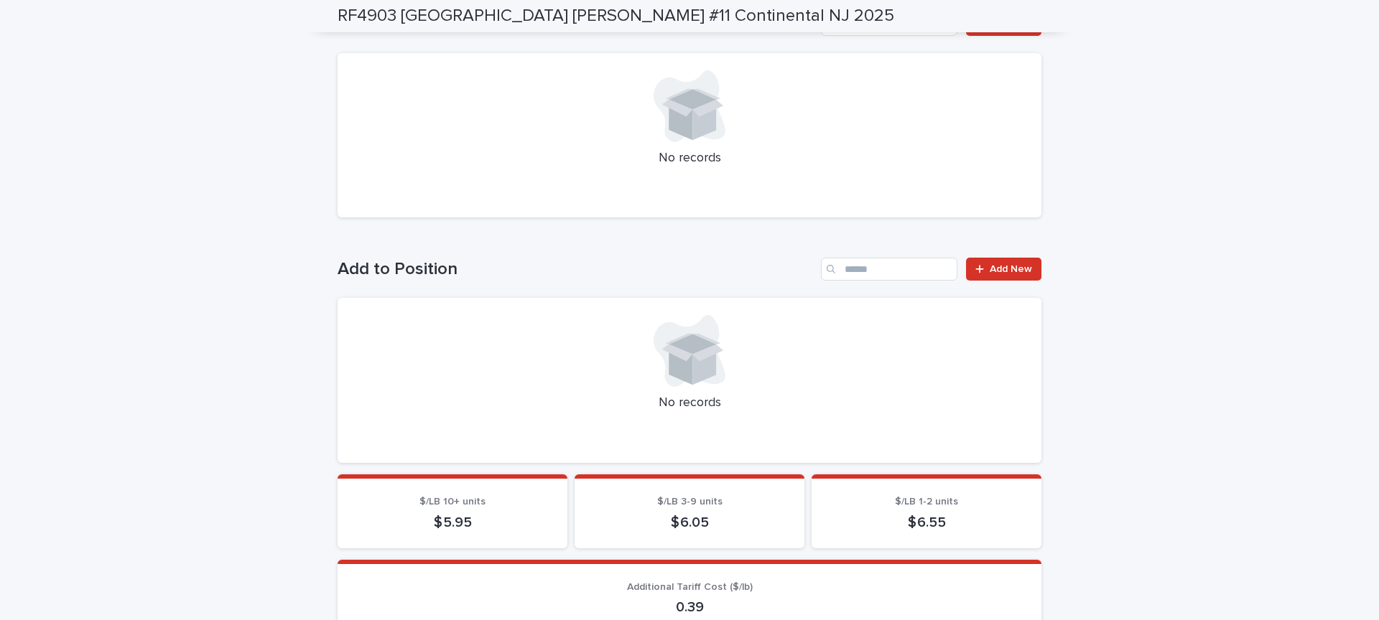
scroll to position [257, 0]
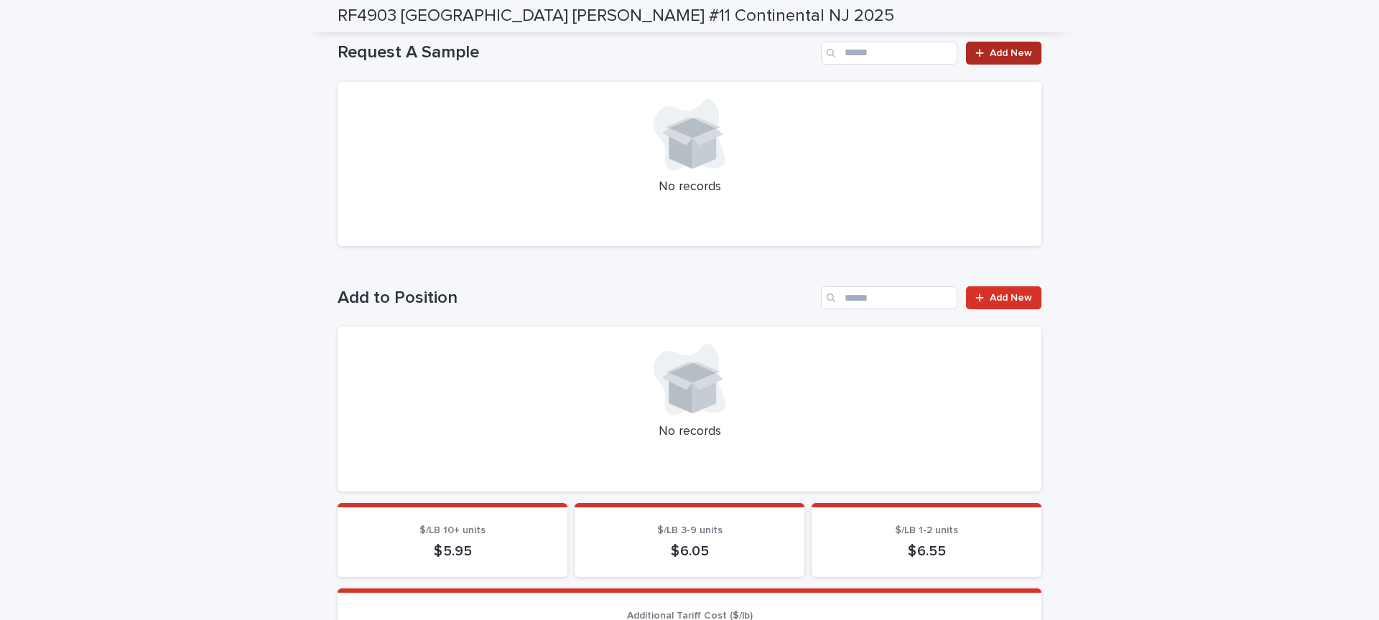
click at [994, 54] on span "Add New" at bounding box center [1010, 53] width 42 height 10
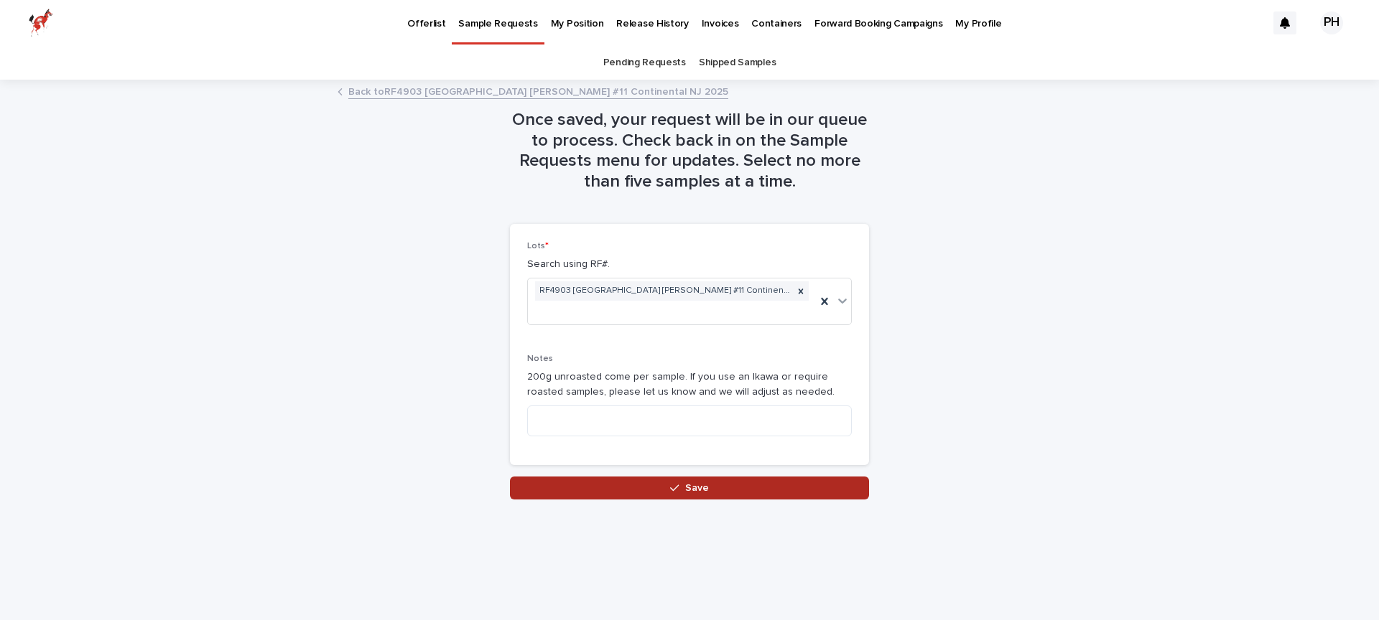
click at [808, 477] on button "Save" at bounding box center [689, 488] width 359 height 23
